Goal: Transaction & Acquisition: Purchase product/service

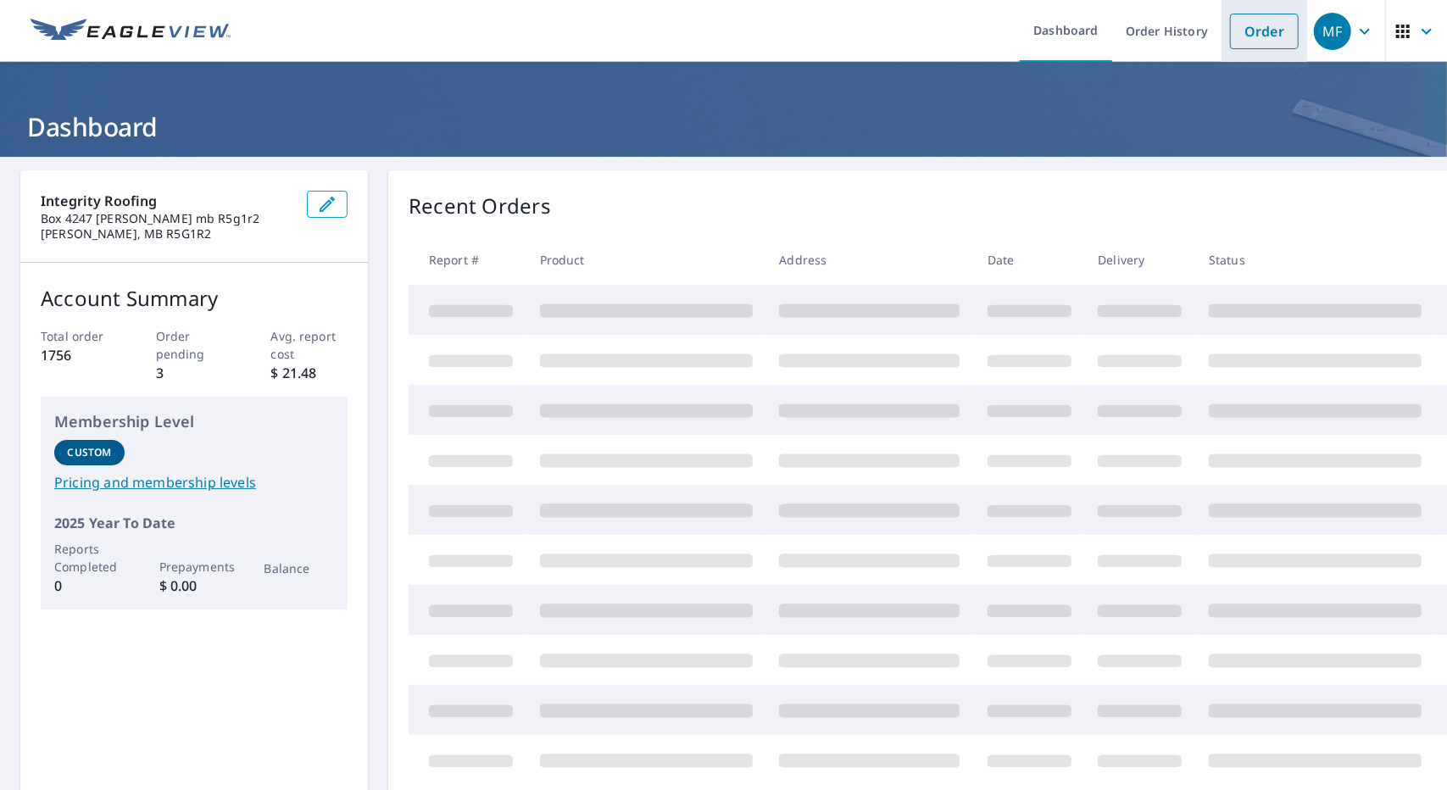
click at [1236, 30] on link "Order" at bounding box center [1264, 32] width 69 height 36
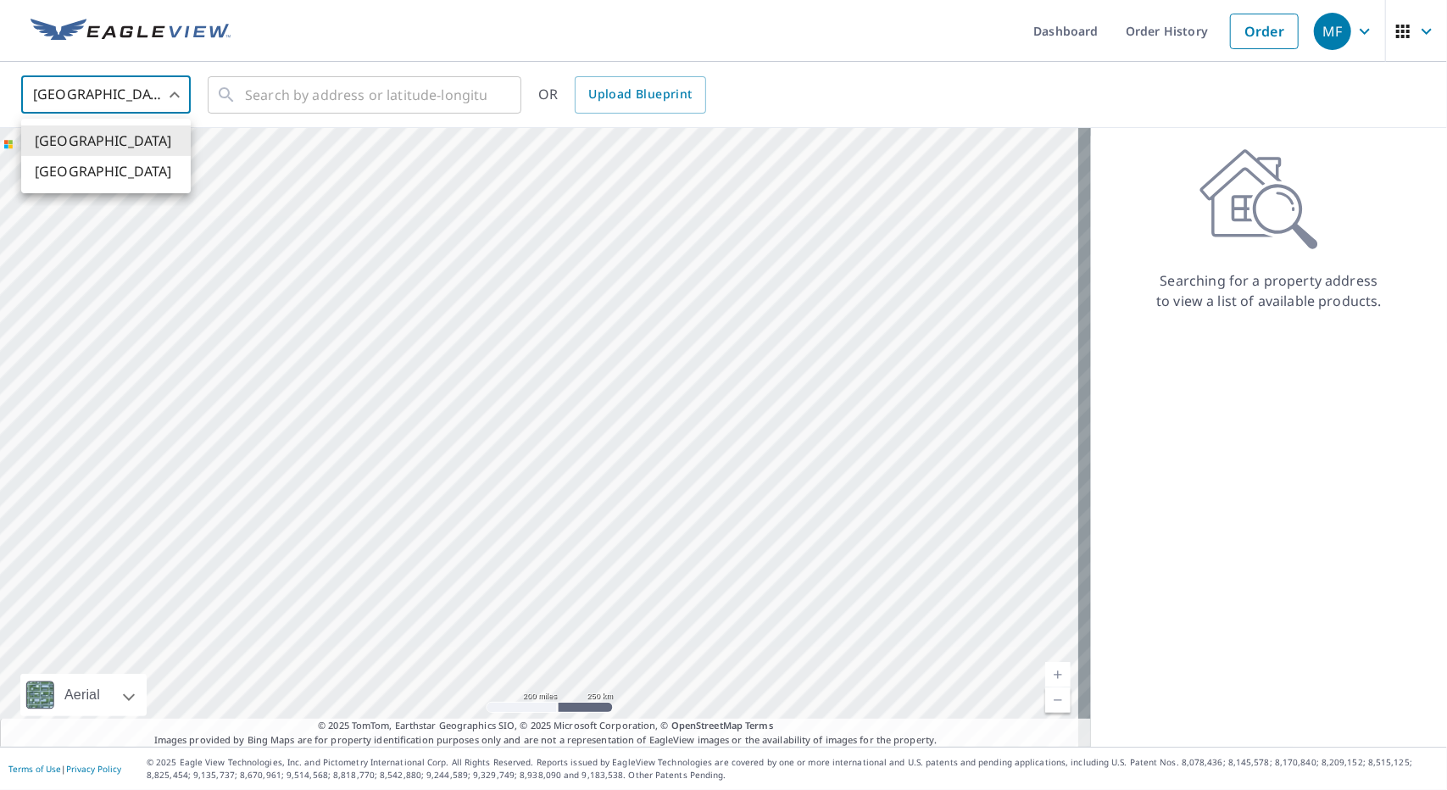
click at [128, 97] on body "MF MF Dashboard Order History Order MF United States US ​ ​ OR Upload Blueprint…" at bounding box center [723, 395] width 1447 height 790
click at [122, 162] on li "[GEOGRAPHIC_DATA]" at bounding box center [105, 171] width 169 height 31
type input "CA"
click at [219, 88] on icon at bounding box center [226, 95] width 20 height 20
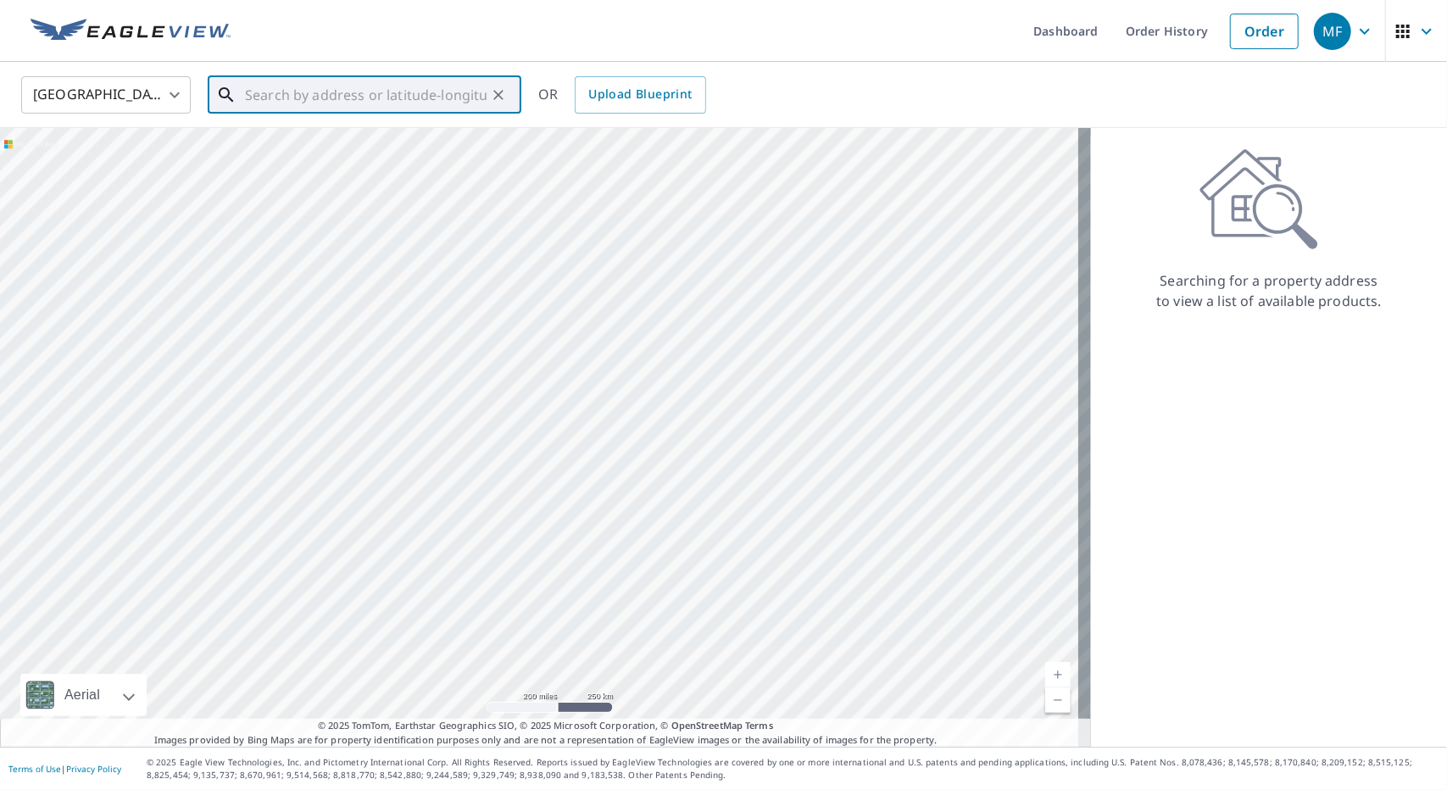
drag, startPoint x: 222, startPoint y: 90, endPoint x: 231, endPoint y: 81, distance: 12.0
click at [231, 81] on div "​" at bounding box center [365, 94] width 314 height 37
click at [246, 92] on input "text" at bounding box center [366, 94] width 242 height 47
paste input "[STREET_ADDRESS]"
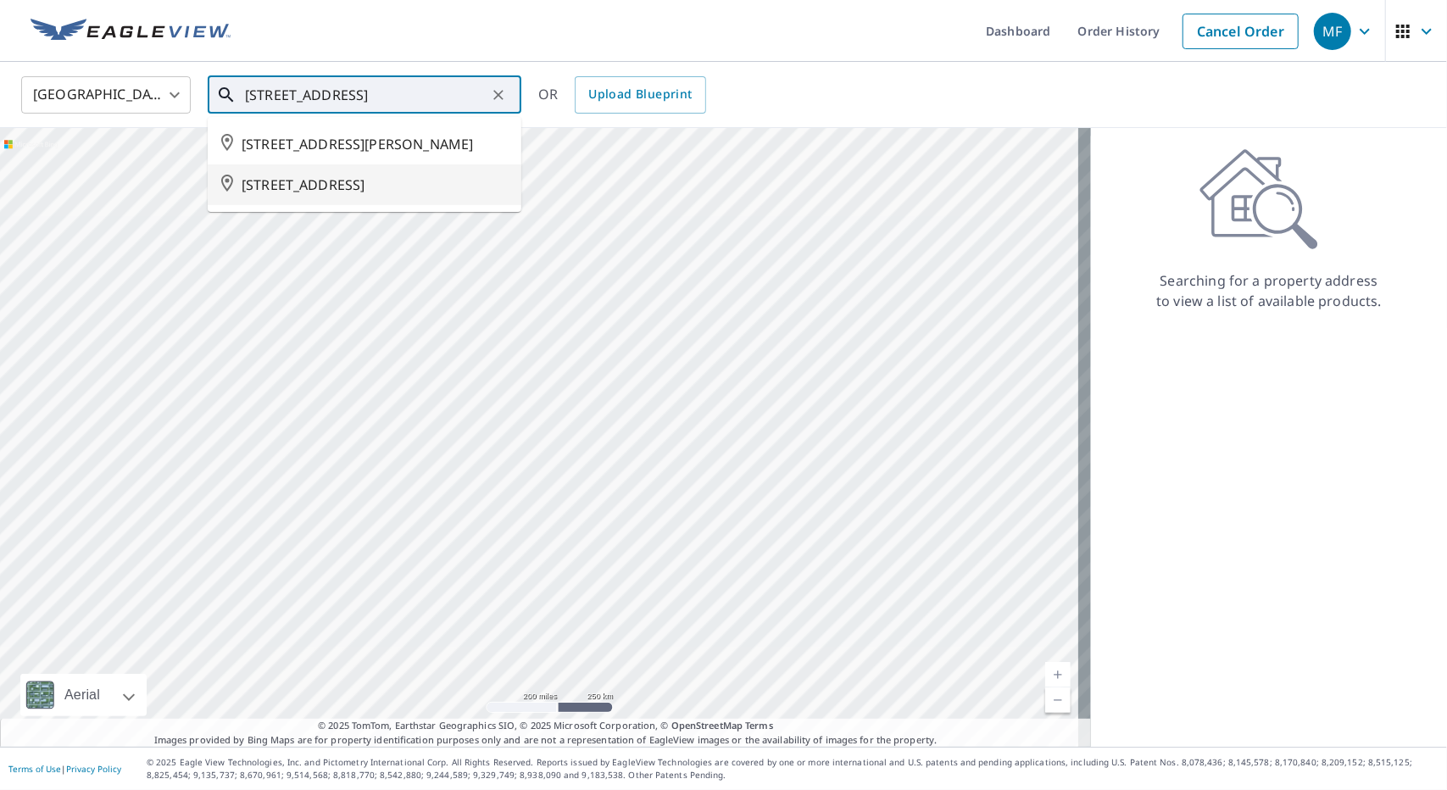
click at [331, 186] on span "[STREET_ADDRESS]" at bounding box center [375, 185] width 266 height 20
type input "[STREET_ADDRESS]"
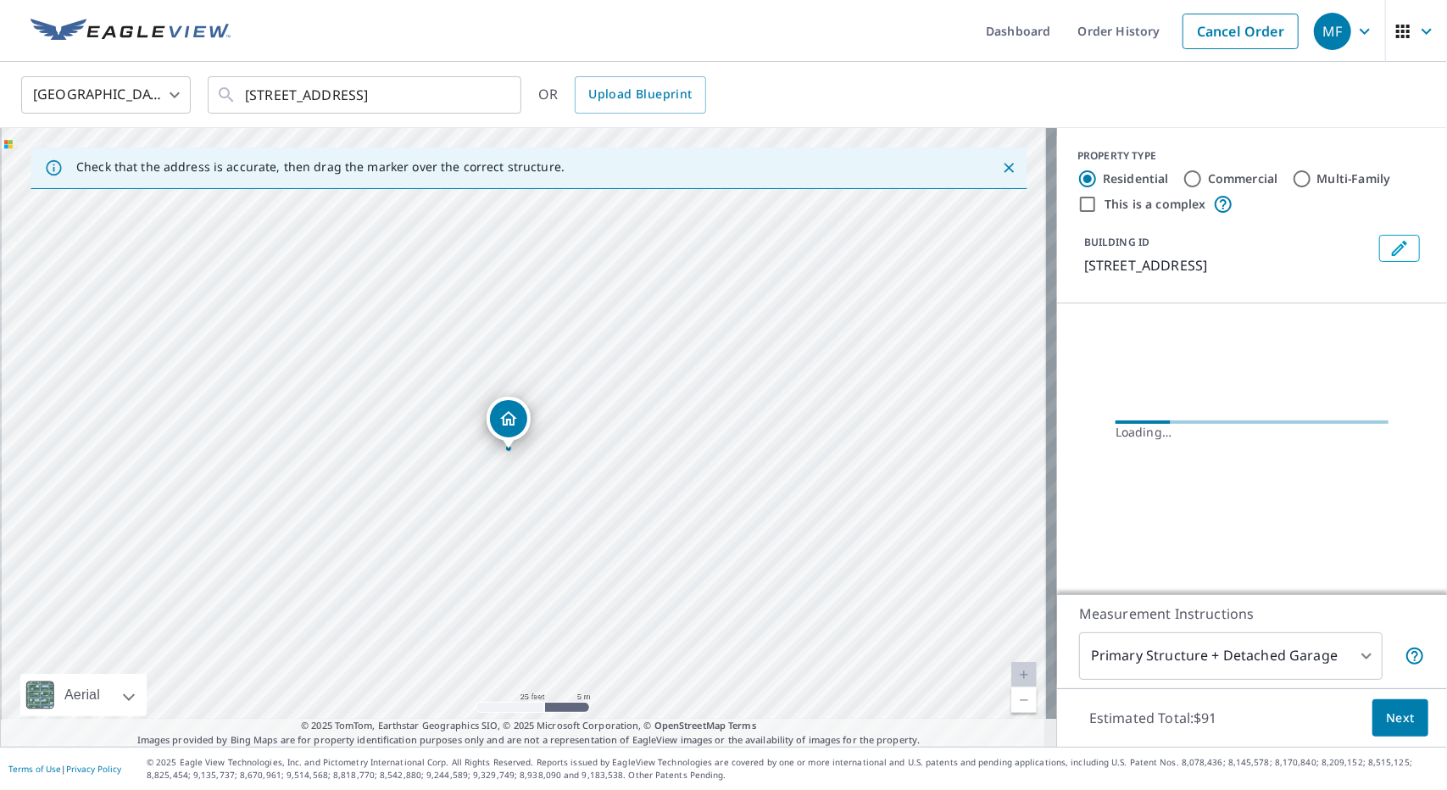
drag, startPoint x: 539, startPoint y: 403, endPoint x: 554, endPoint y: 290, distance: 113.7
click at [554, 290] on div "[STREET_ADDRESS]" at bounding box center [528, 437] width 1057 height 619
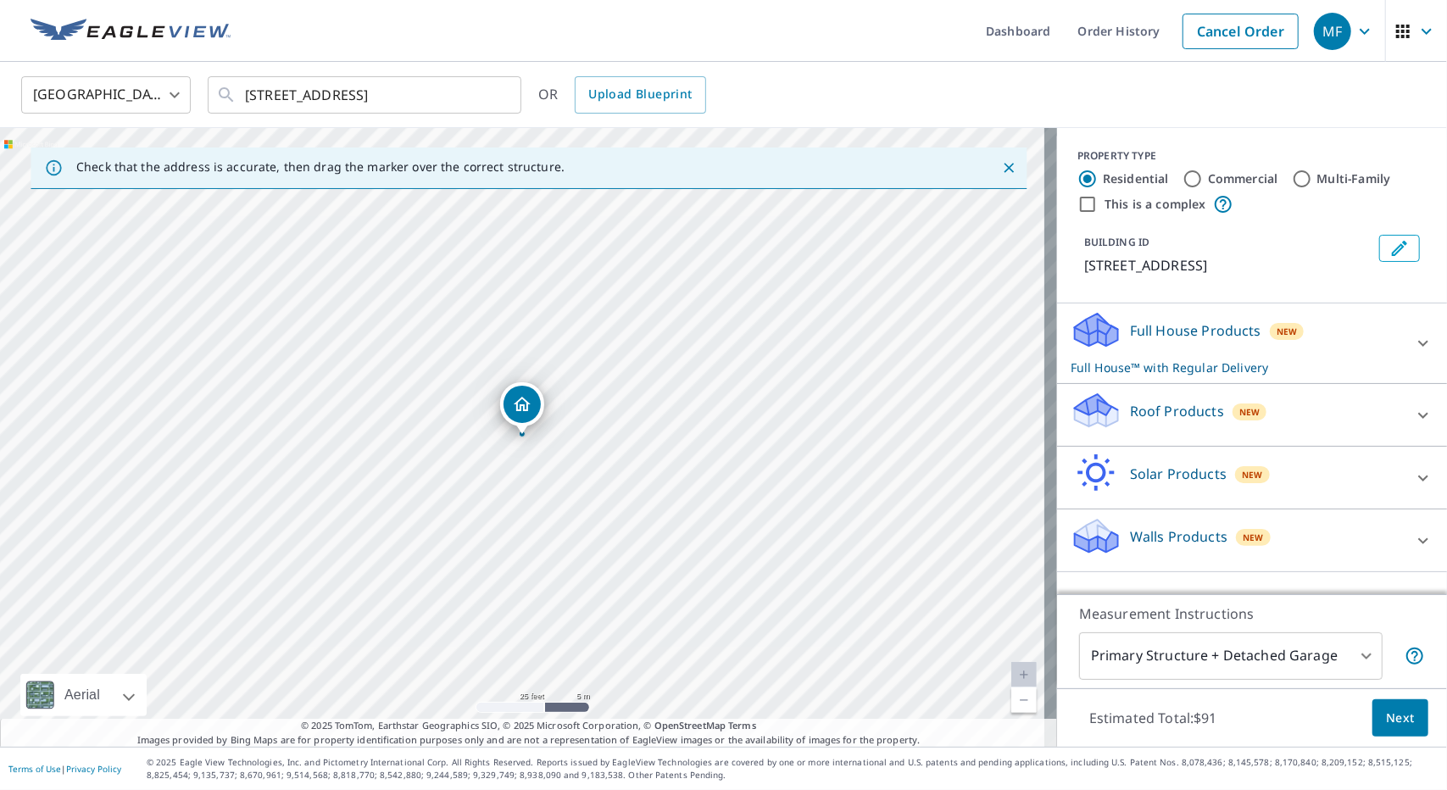
click at [1112, 426] on div "Roof Products New" at bounding box center [1236, 415] width 332 height 48
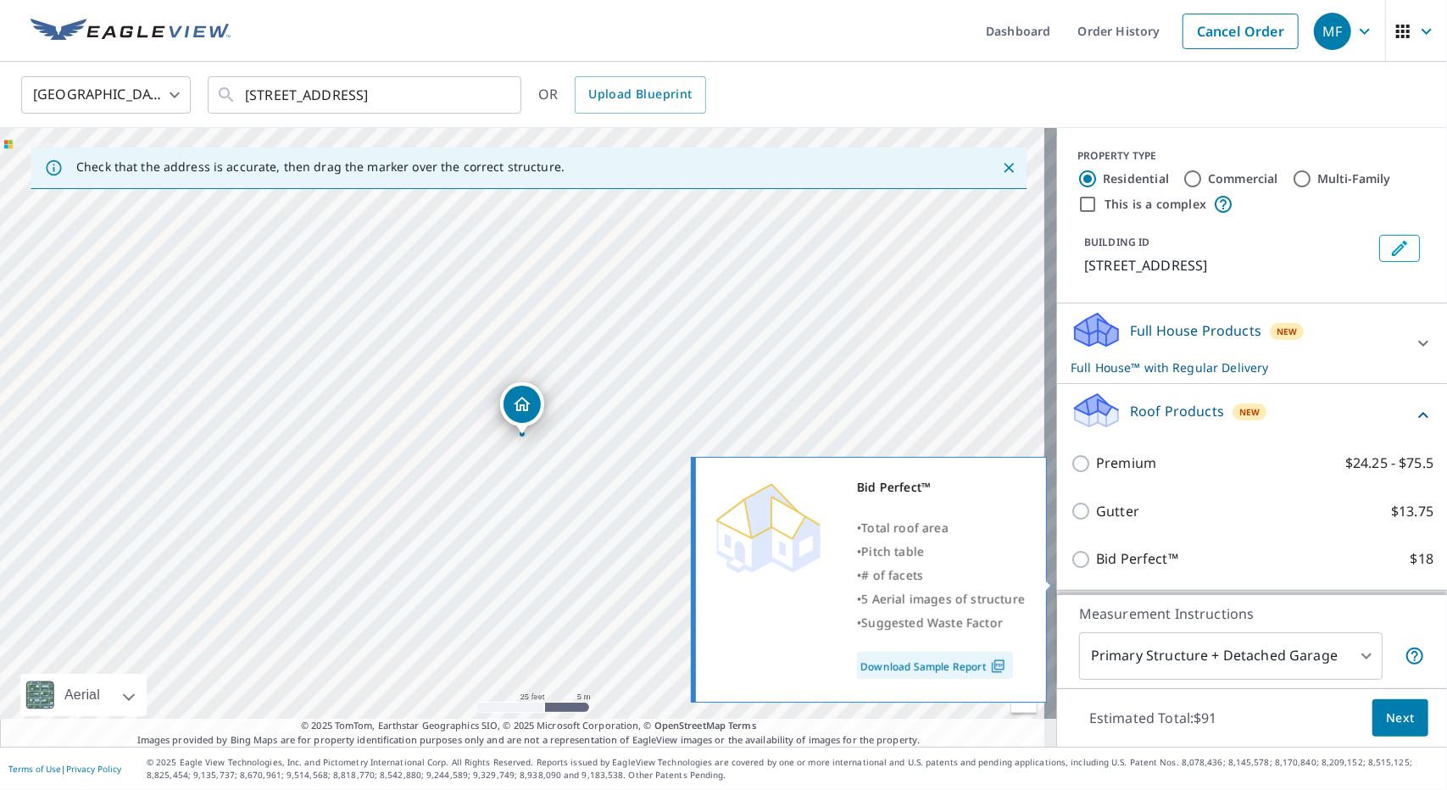
click at [1075, 569] on input "Bid Perfect™ $18" at bounding box center [1082, 559] width 25 height 20
checkbox input "true"
checkbox input "false"
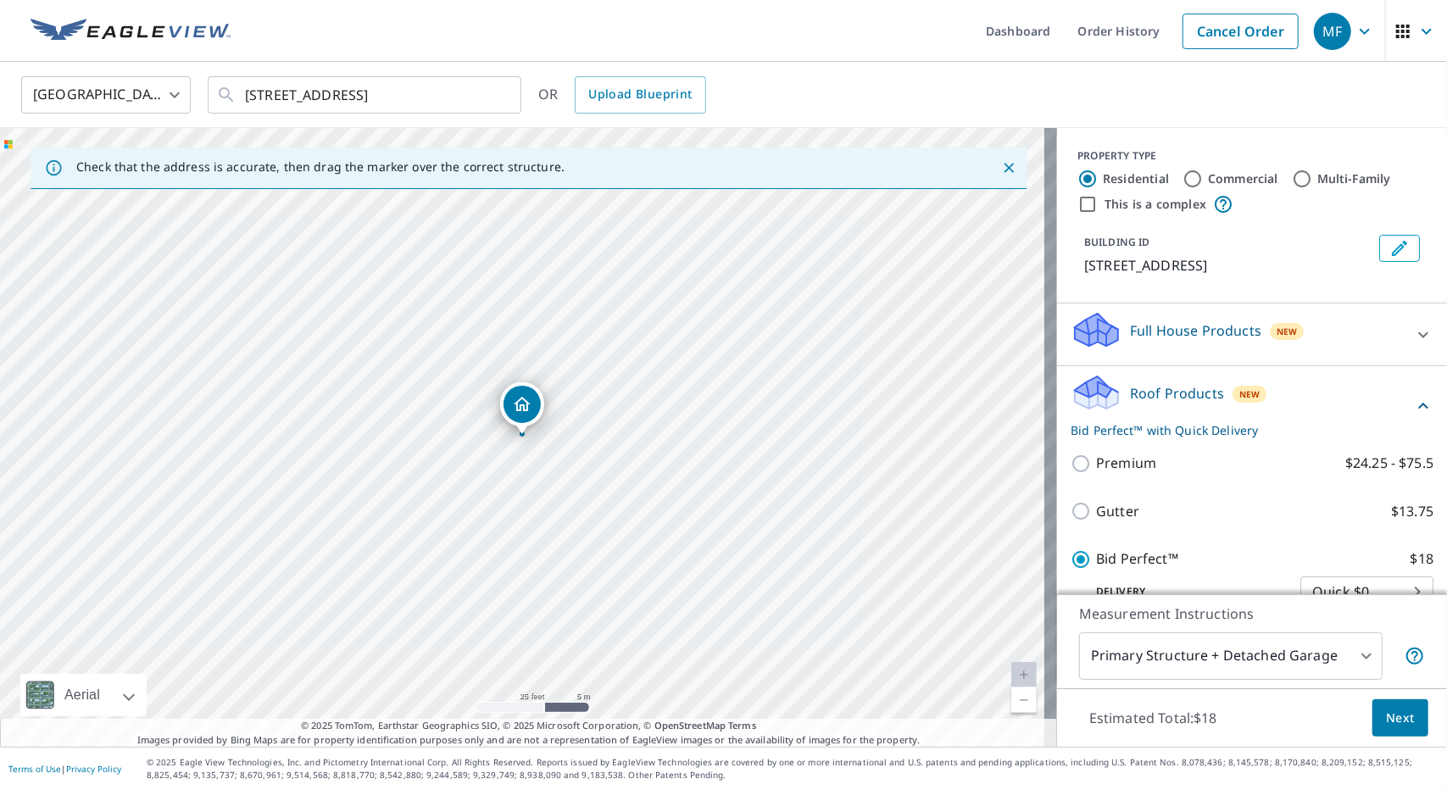
click at [1386, 728] on span "Next" at bounding box center [1400, 718] width 29 height 21
